Goal: Task Accomplishment & Management: Manage account settings

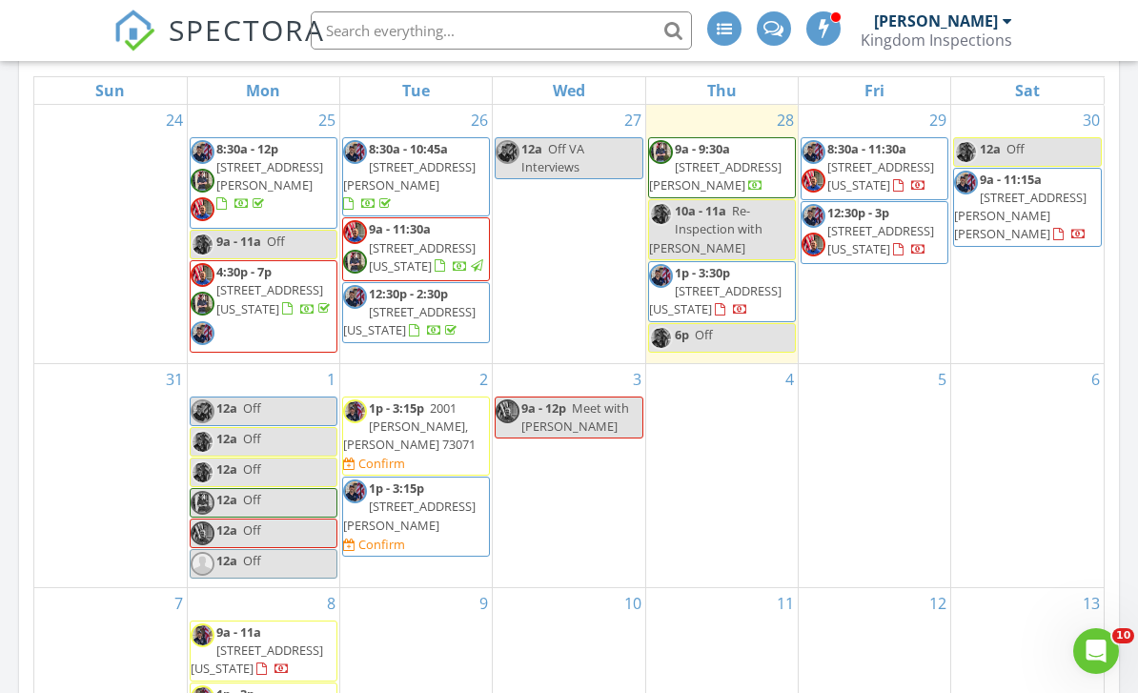
scroll to position [1546, 1139]
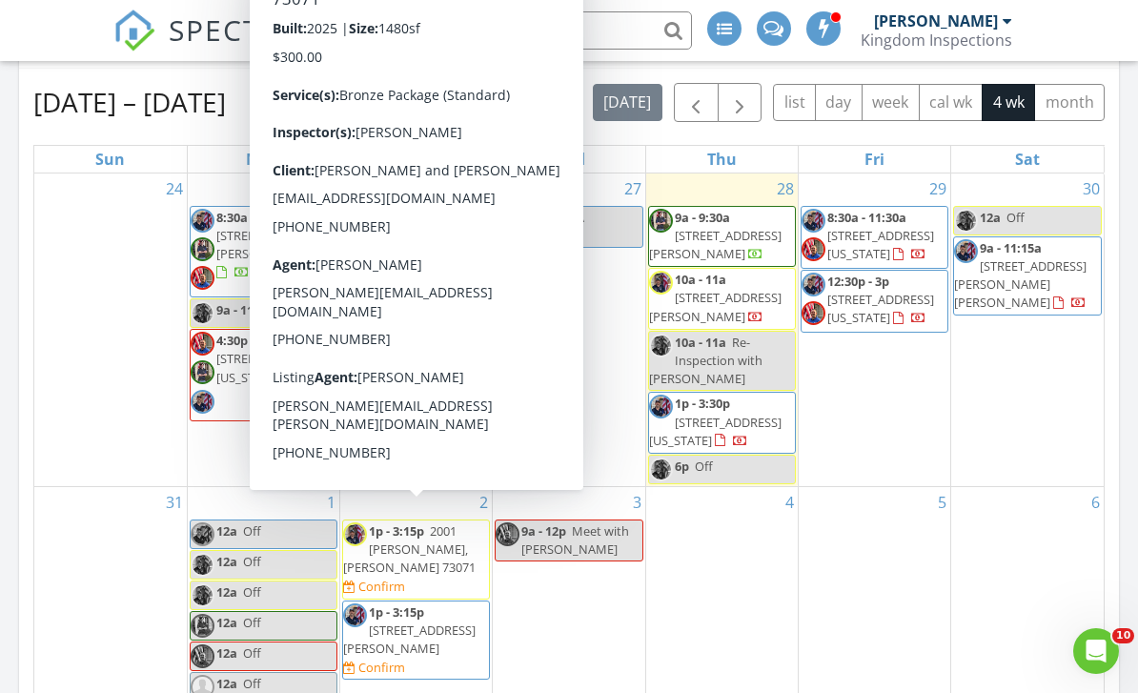
scroll to position [756, 0]
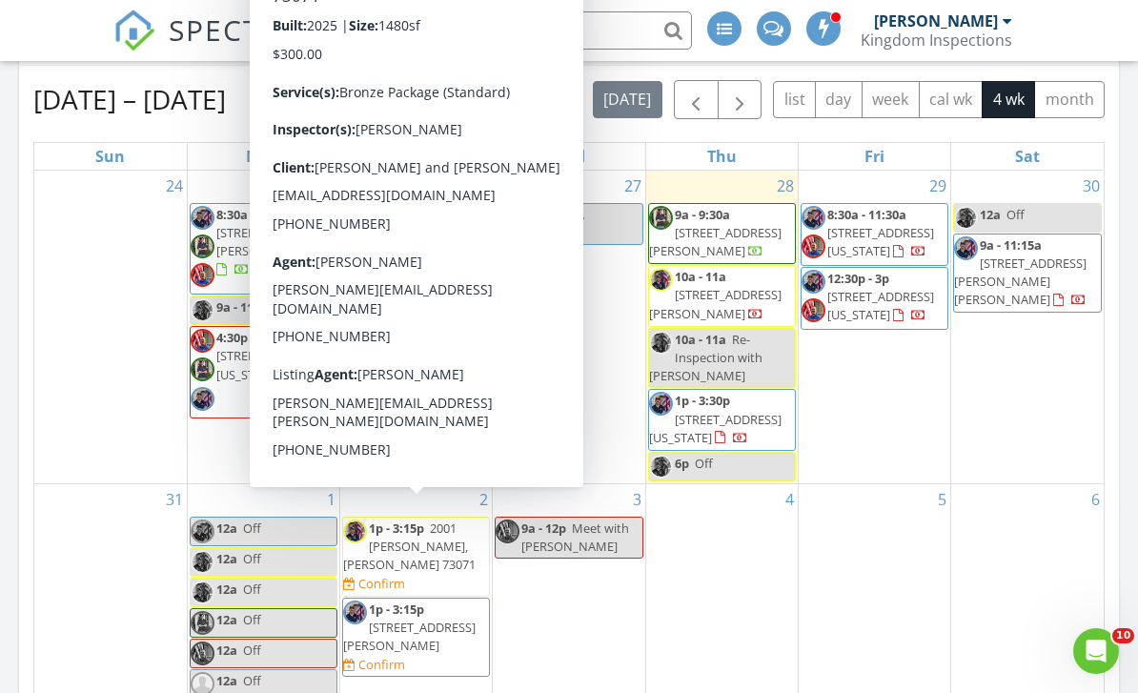
click at [88, 553] on div "31" at bounding box center [110, 592] width 153 height 216
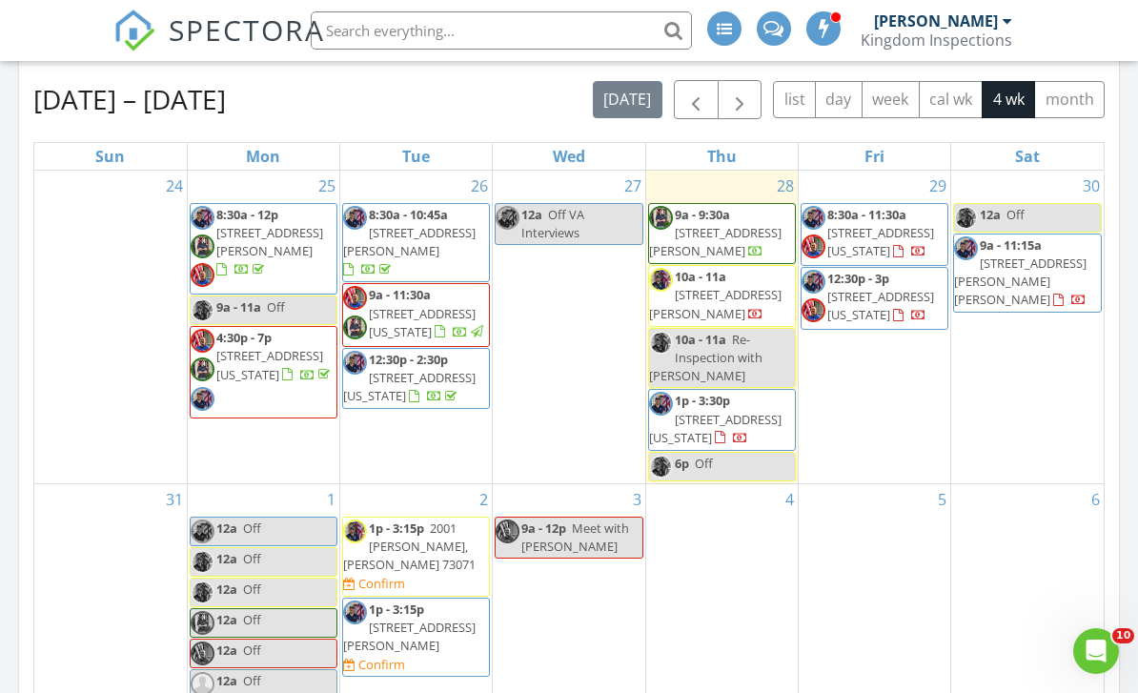
scroll to position [0, 0]
click at [1074, 95] on button "month" at bounding box center [1069, 99] width 71 height 37
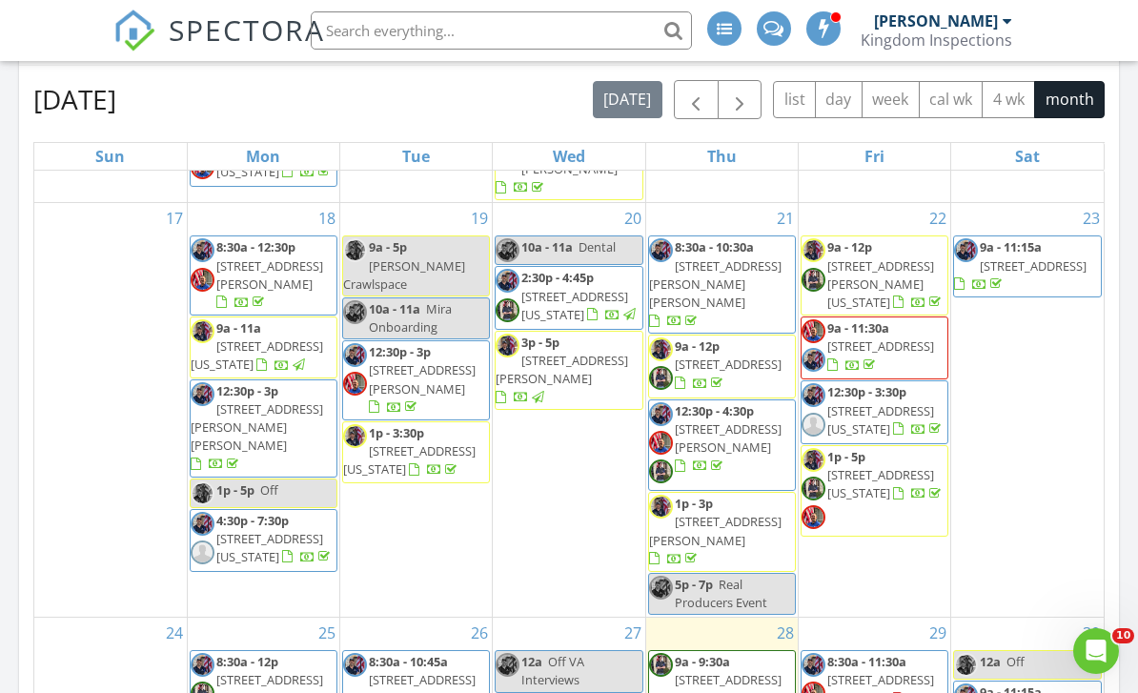
scroll to position [1153, 0]
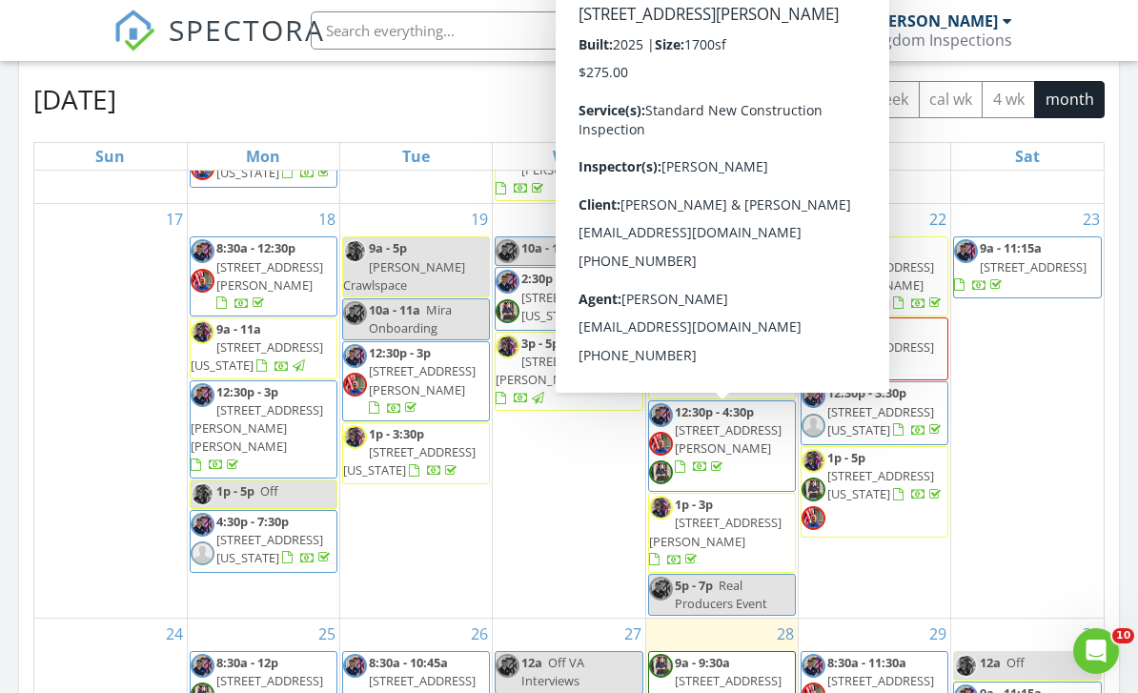
click at [751, 514] on span "3028 Piper St , Moore 73160" at bounding box center [715, 531] width 133 height 35
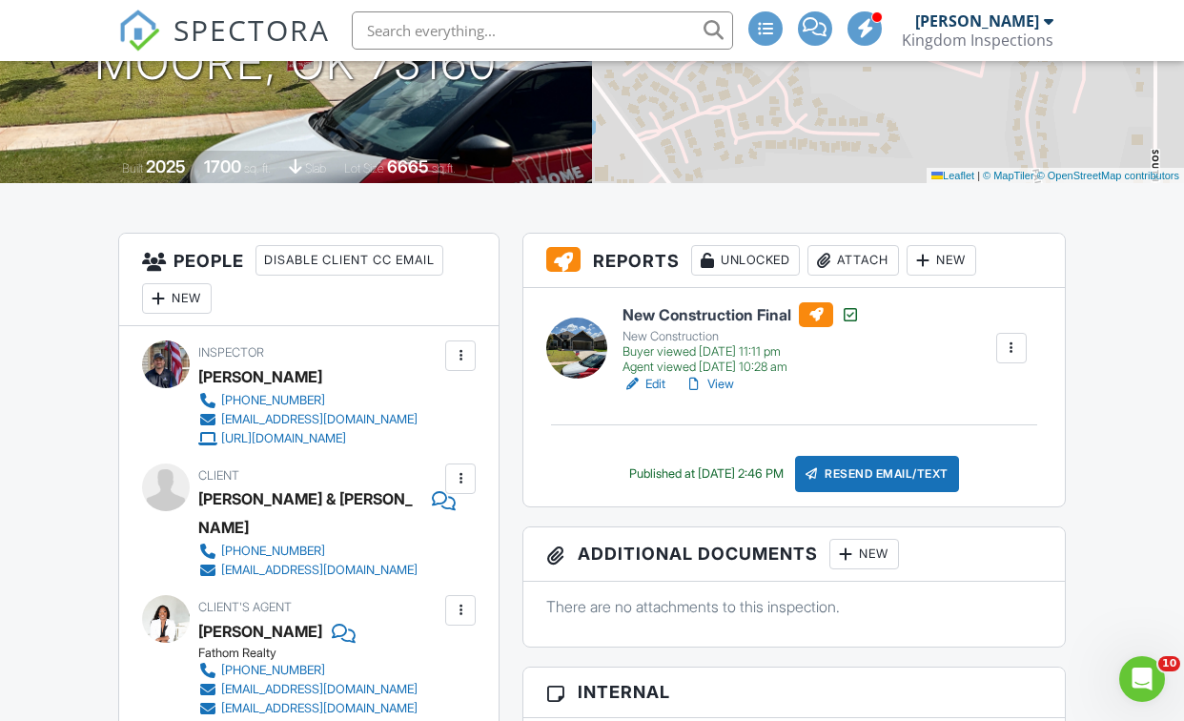
click at [719, 386] on link "View" at bounding box center [710, 384] width 50 height 19
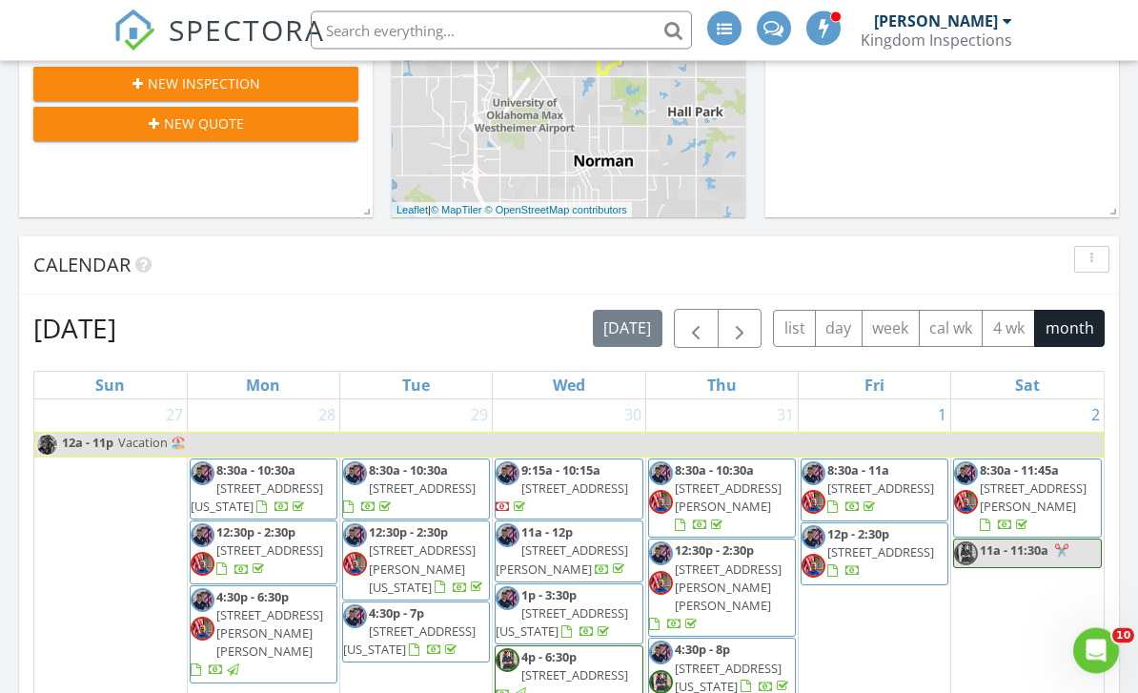
click at [1011, 336] on button "4 wk" at bounding box center [1008, 329] width 53 height 37
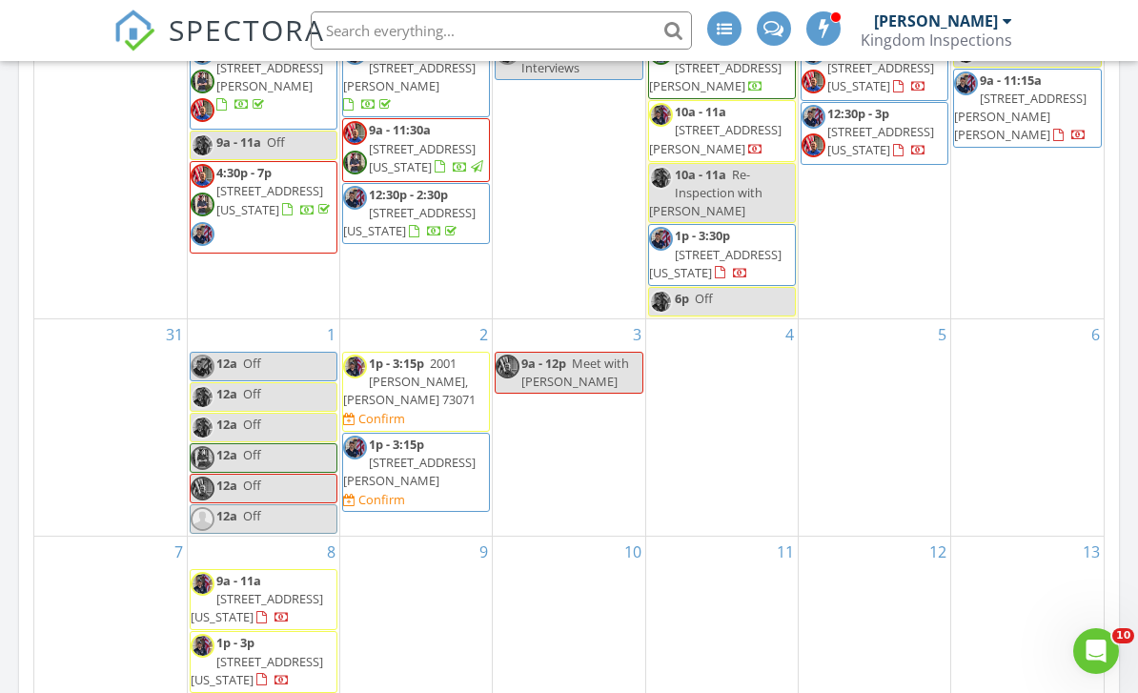
scroll to position [2075, 1139]
